Goal: Task Accomplishment & Management: Manage account settings

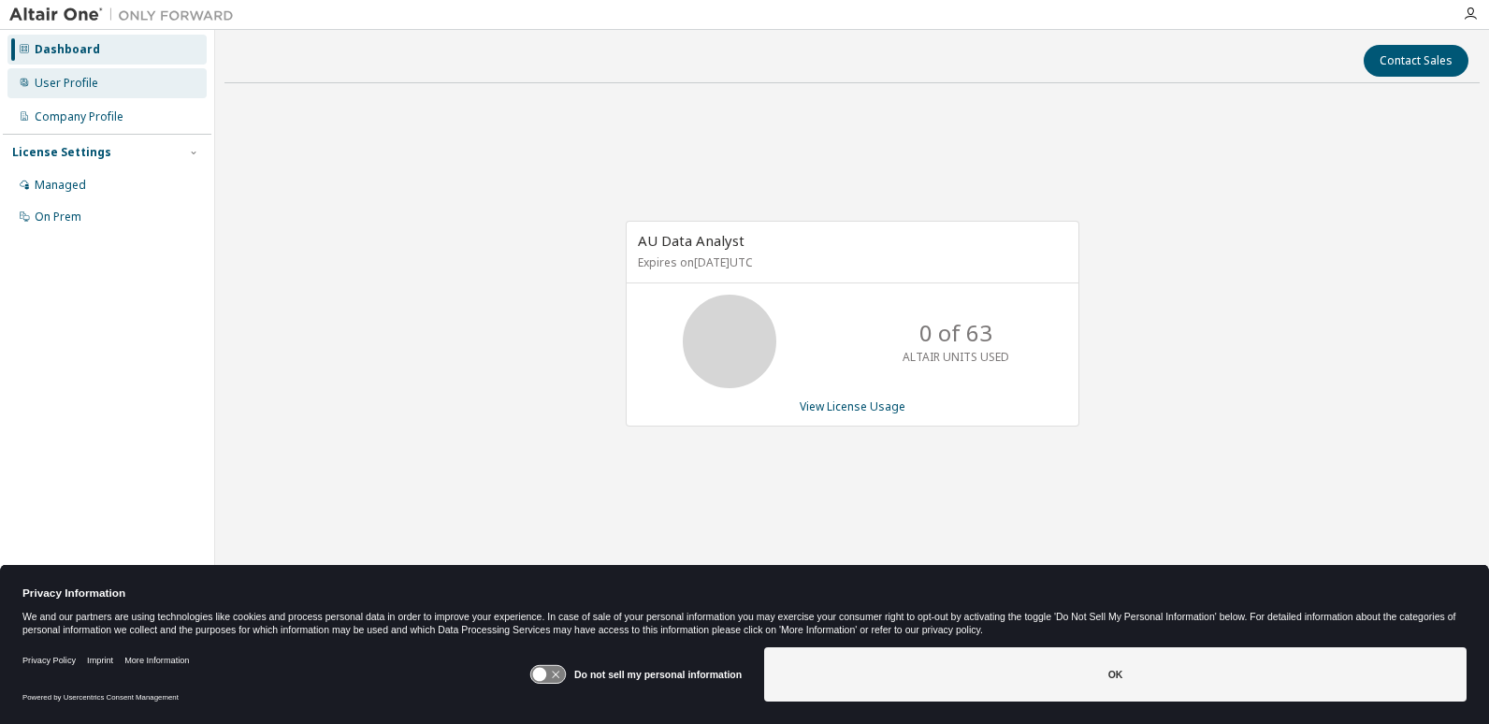
click at [57, 83] on div "User Profile" at bounding box center [67, 83] width 64 height 15
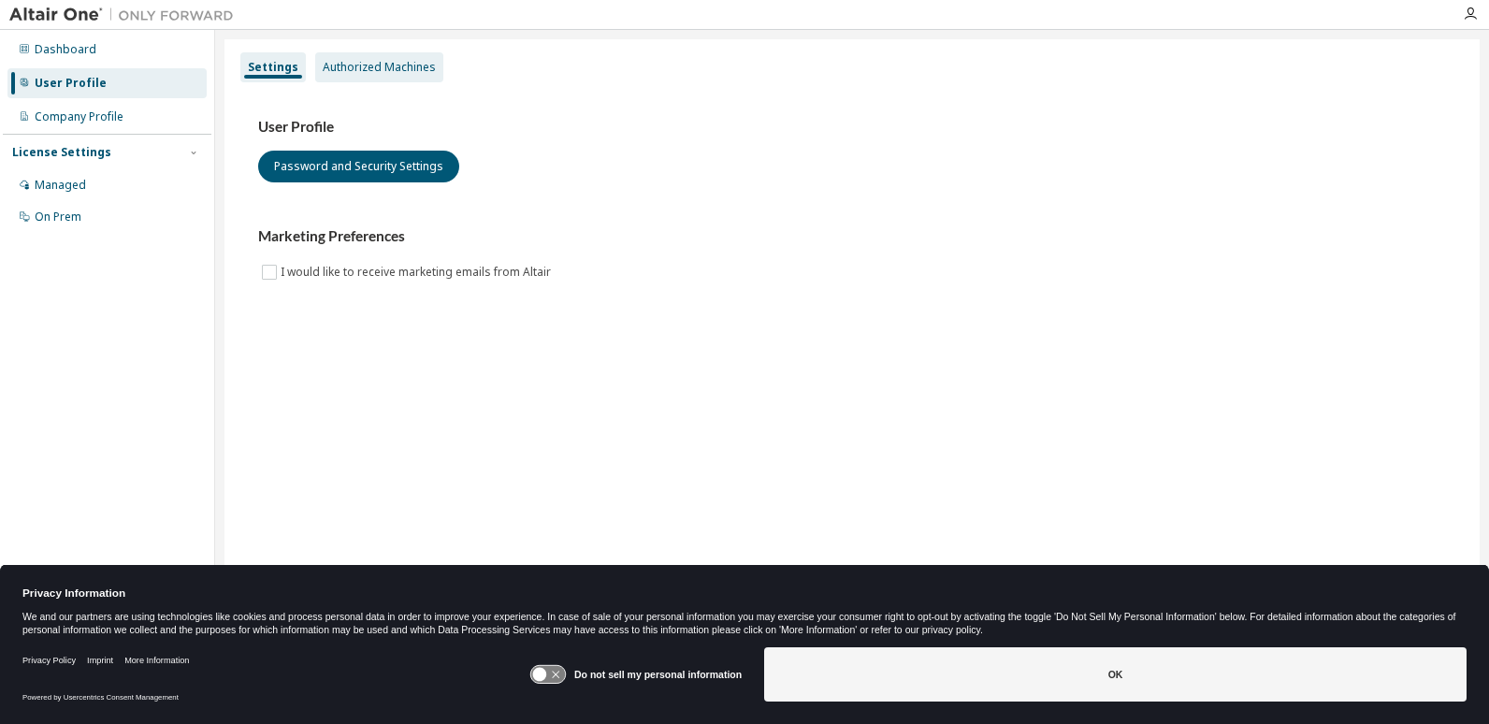
click at [360, 64] on div "Authorized Machines" at bounding box center [379, 67] width 113 height 15
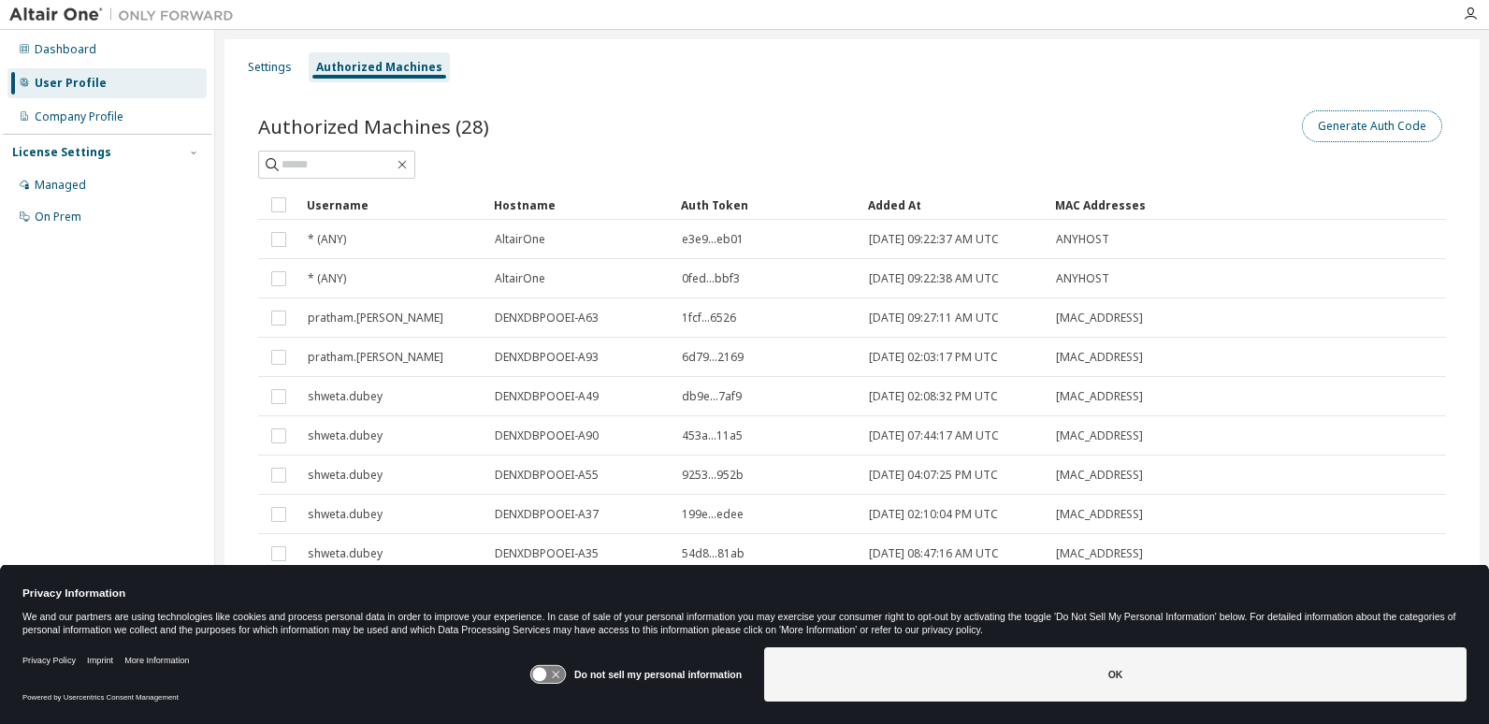
click at [1334, 131] on button "Generate Auth Code" at bounding box center [1372, 126] width 140 height 32
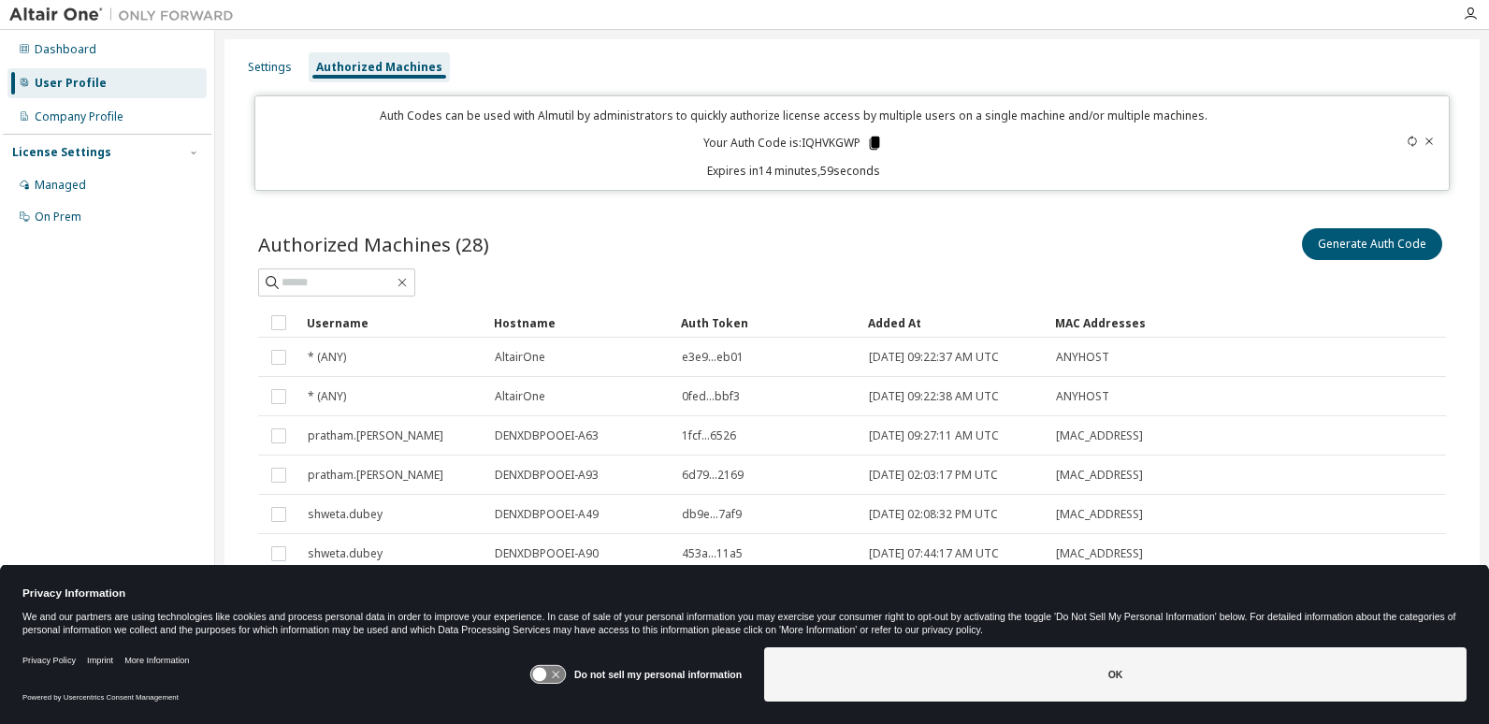
click at [870, 141] on icon at bounding box center [875, 143] width 10 height 13
